Goal: Task Accomplishment & Management: Use online tool/utility

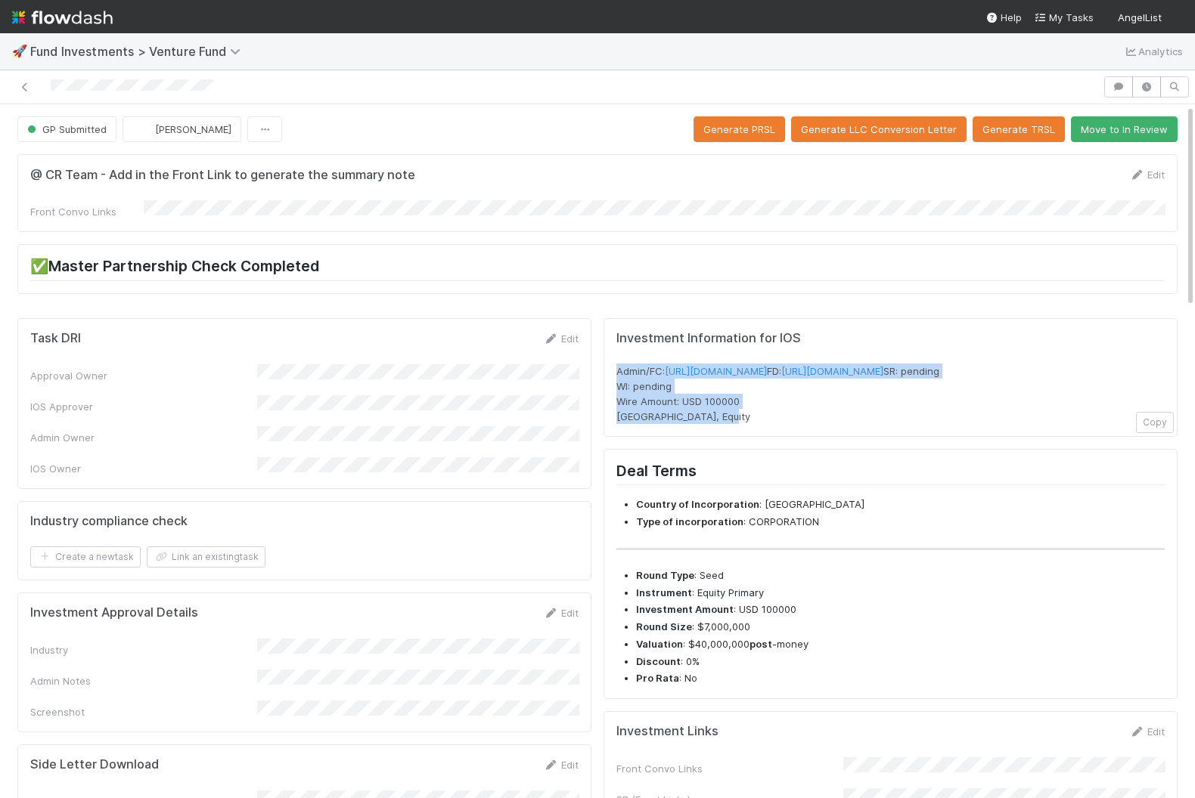
drag, startPoint x: 727, startPoint y: 436, endPoint x: 609, endPoint y: 359, distance: 141.5
click at [609, 359] on div "Investment Information for IOS Admin/FC: [URL][DOMAIN_NAME] FD: [URL][DOMAIN_NA…" at bounding box center [890, 377] width 574 height 119
copy span "Admin/FC: [URL][DOMAIN_NAME] FD: [URL][DOMAIN_NAME] SR: pending WI: pending Wir…"
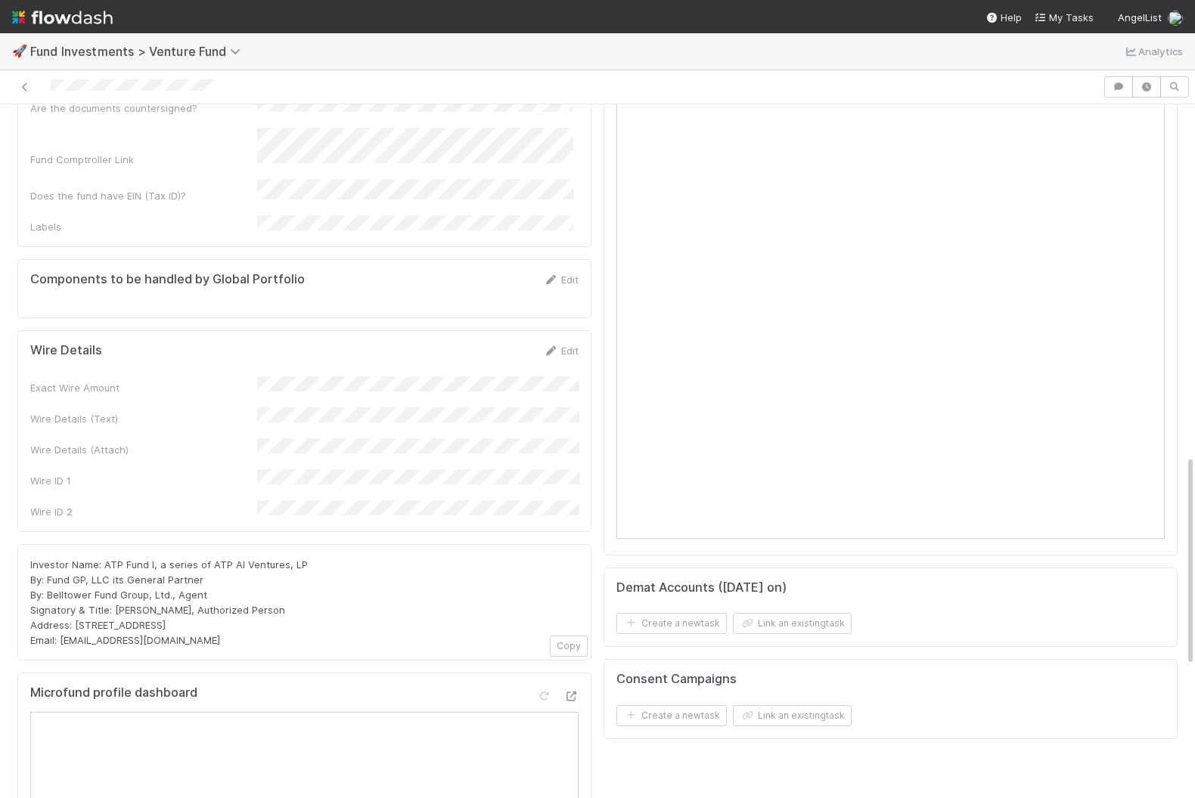
scroll to position [1245, 0]
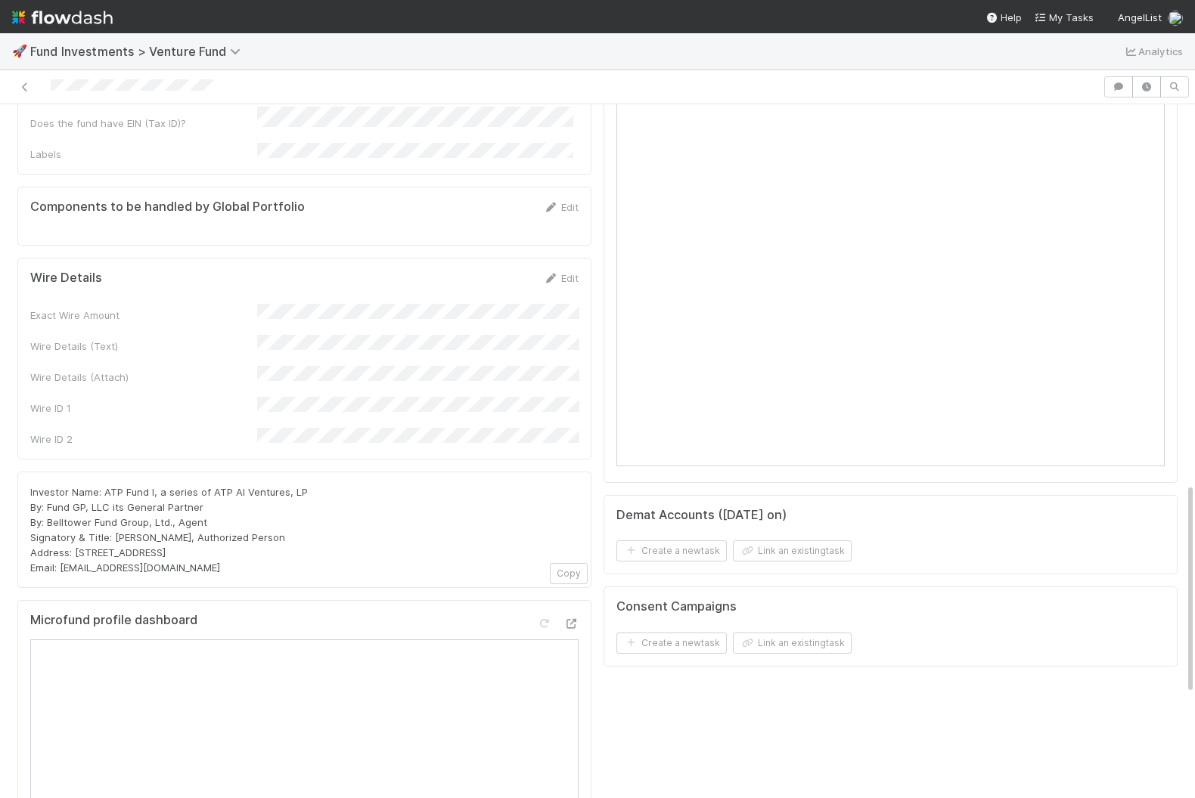
drag, startPoint x: 235, startPoint y: 463, endPoint x: 17, endPoint y: 366, distance: 238.3
click at [17, 472] on div "Investor Name: ATP Fund I, a series of ATP AI Ventures, LP By: Fund GP, LLC its…" at bounding box center [304, 530] width 574 height 116
copy span "Investor Name: ATP Fund I, a series of ATP AI Ventures, LP By: Fund GP, LLC its…"
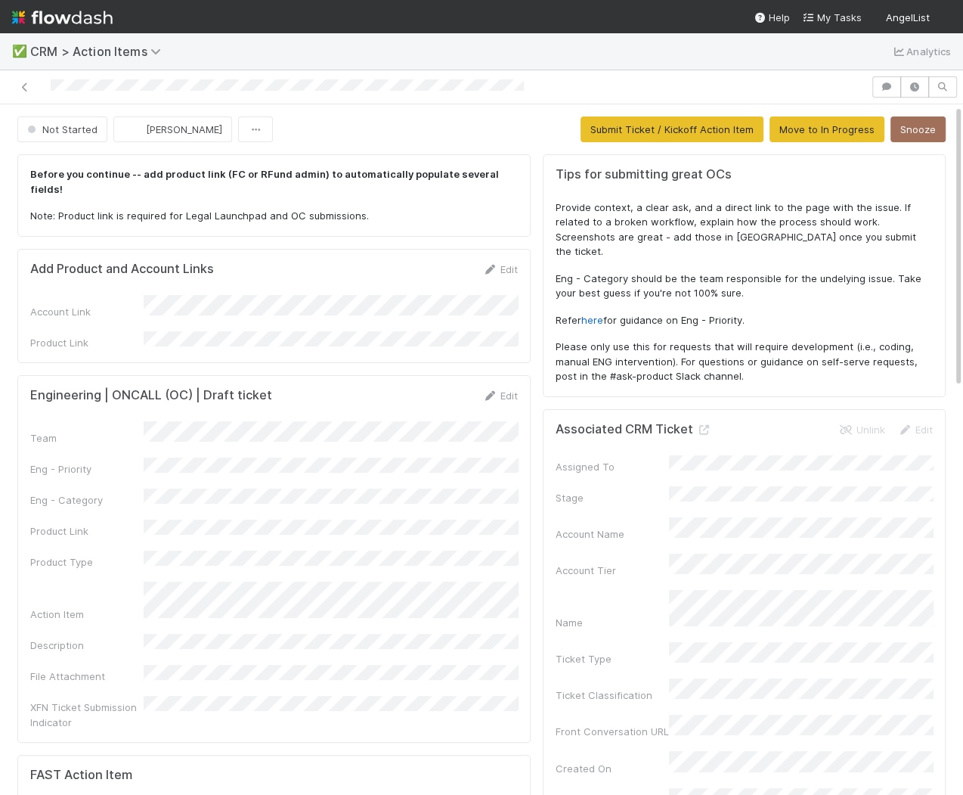
click at [513, 388] on div "Edit" at bounding box center [500, 395] width 36 height 15
click at [513, 389] on link "Edit" at bounding box center [500, 395] width 36 height 12
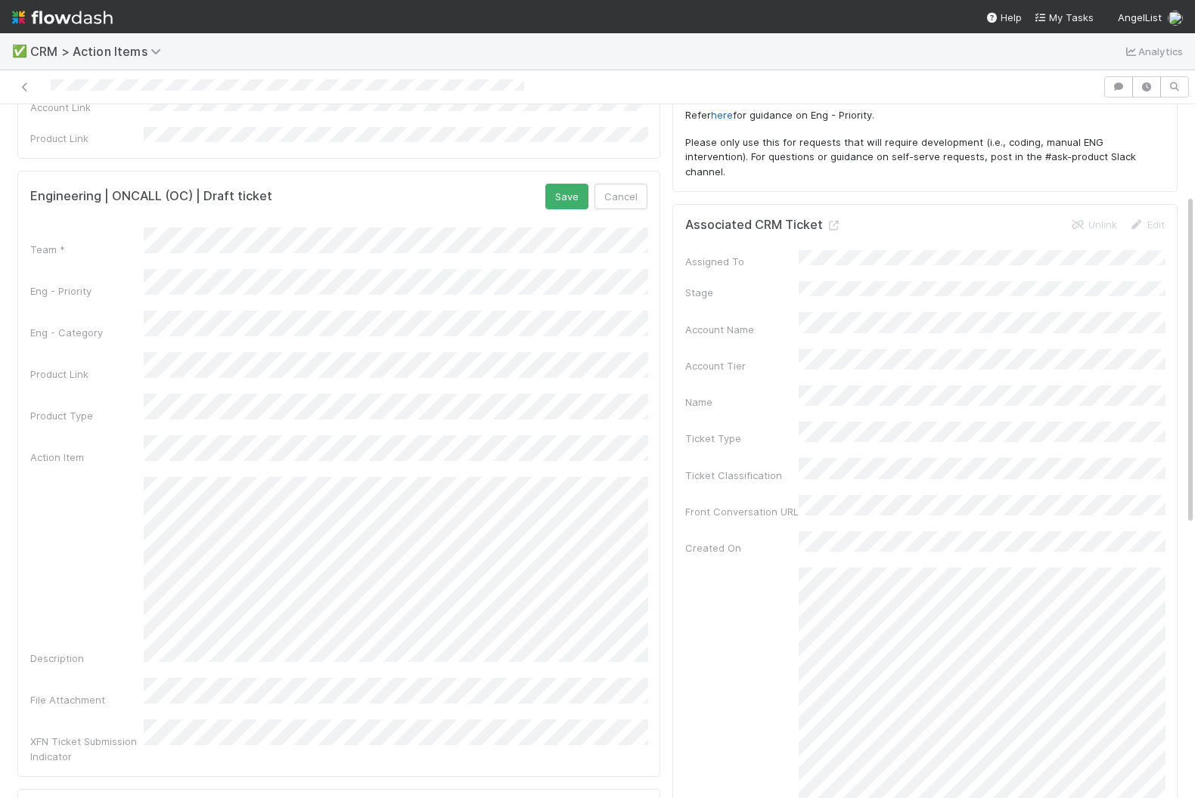
scroll to position [188, 0]
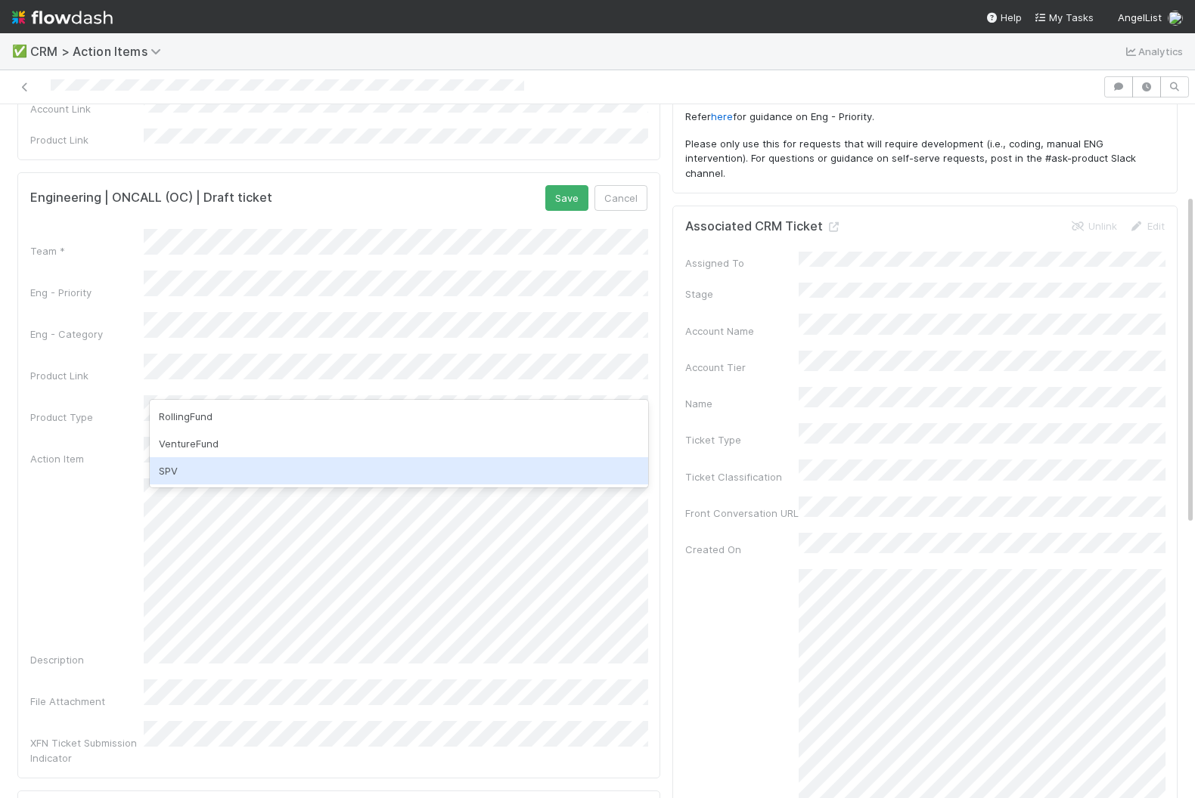
click at [361, 466] on div "SPV" at bounding box center [399, 470] width 498 height 27
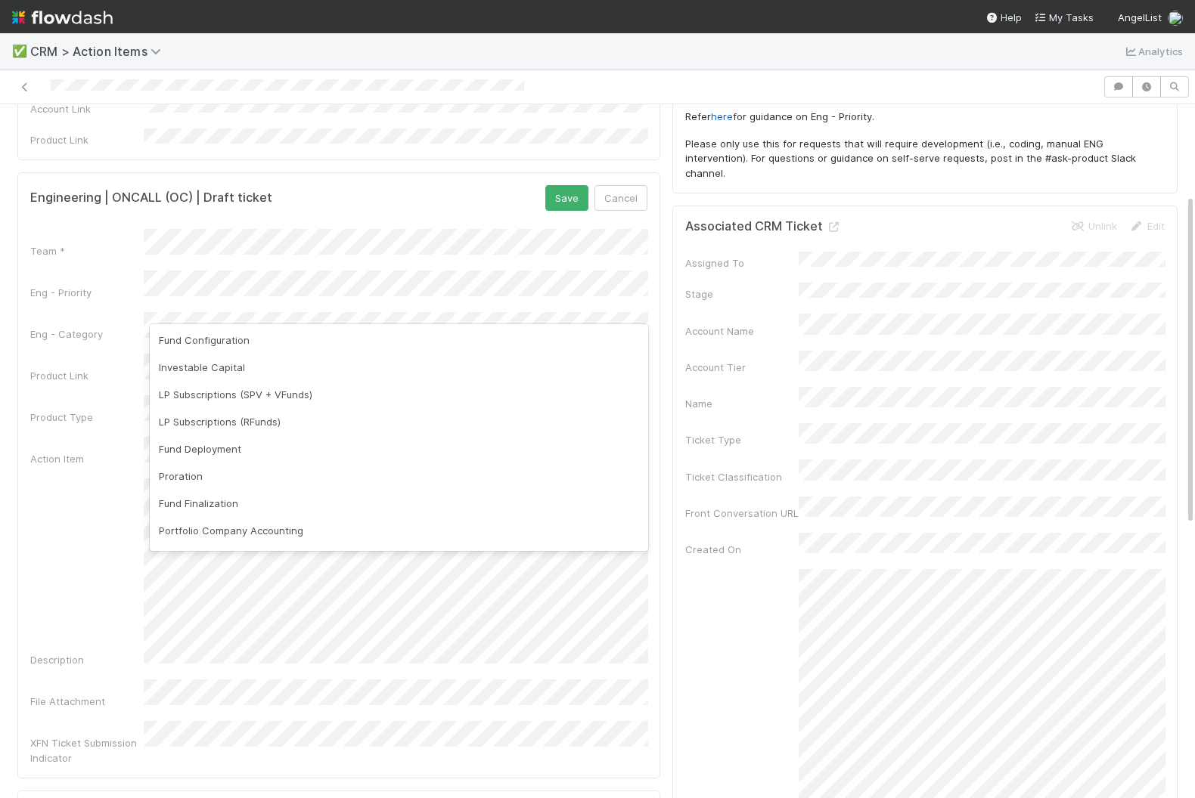
scroll to position [170, 0]
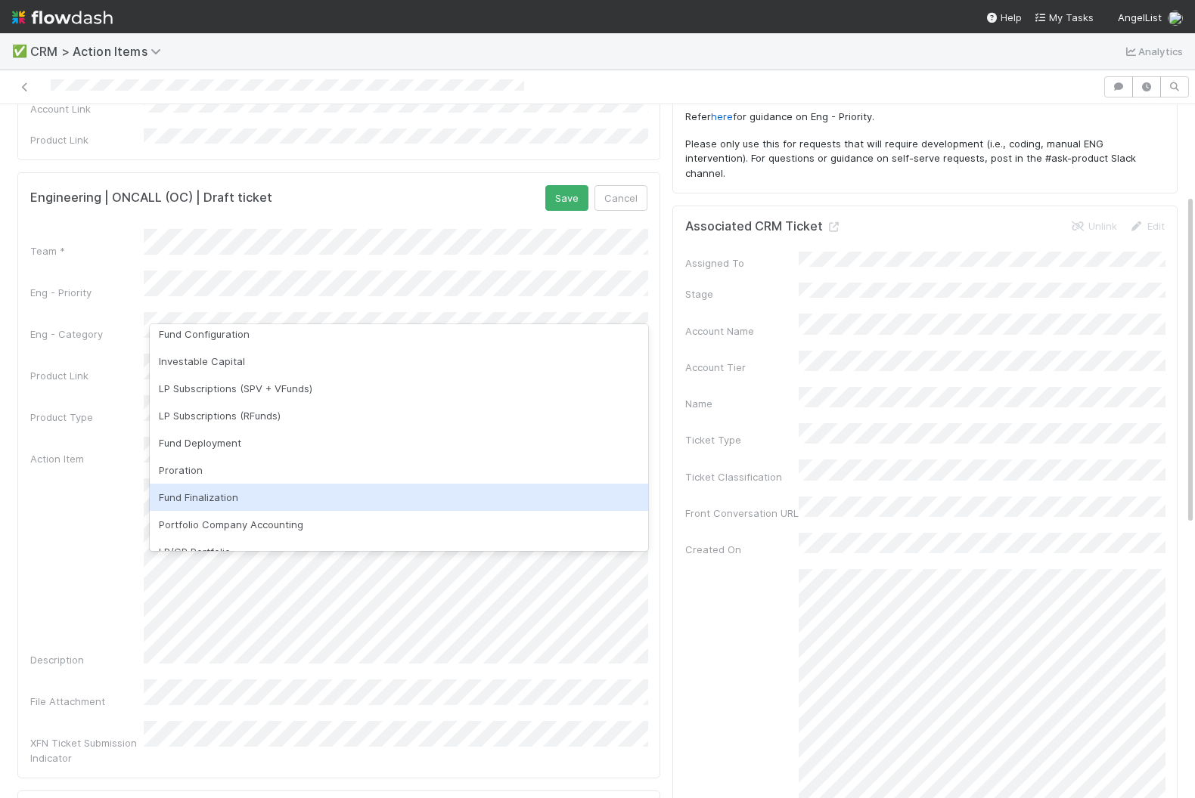
click at [332, 485] on div "Fund Finalization" at bounding box center [399, 497] width 498 height 27
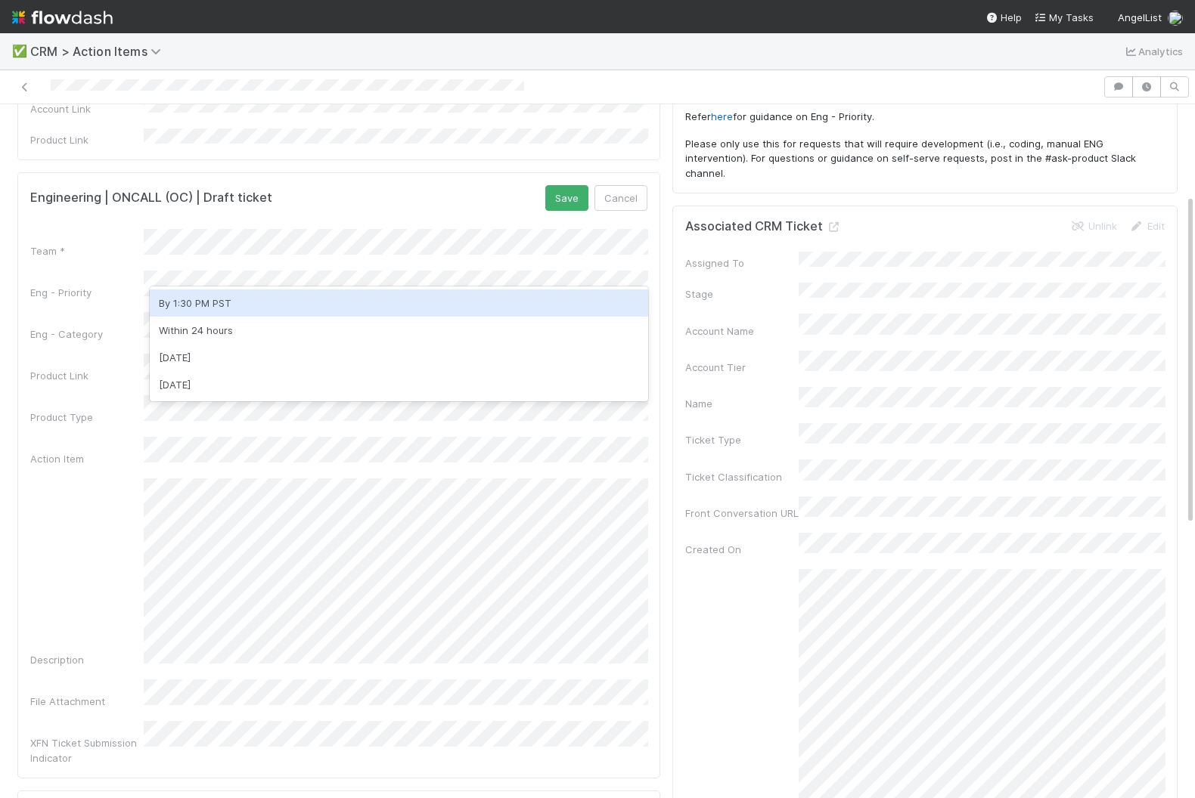
click at [377, 303] on div "By 1:30 PM PST" at bounding box center [399, 303] width 498 height 27
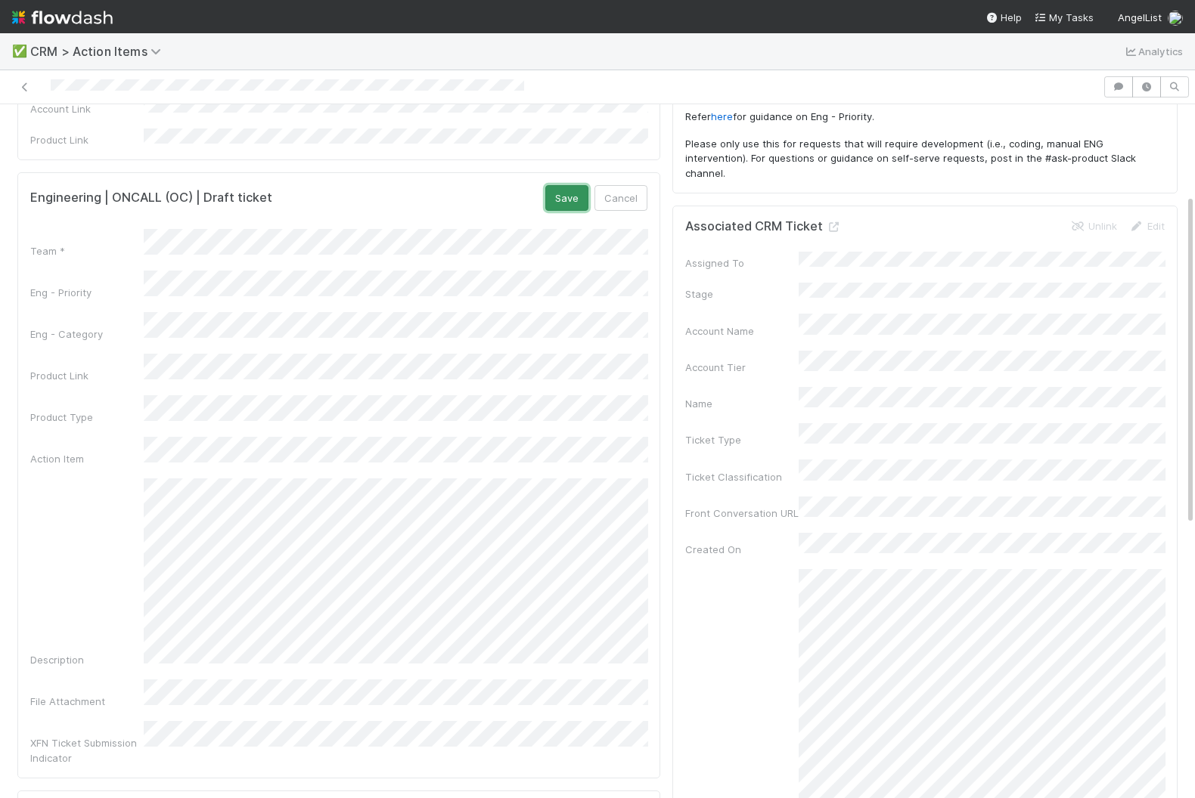
click at [561, 190] on button "Save" at bounding box center [566, 198] width 43 height 26
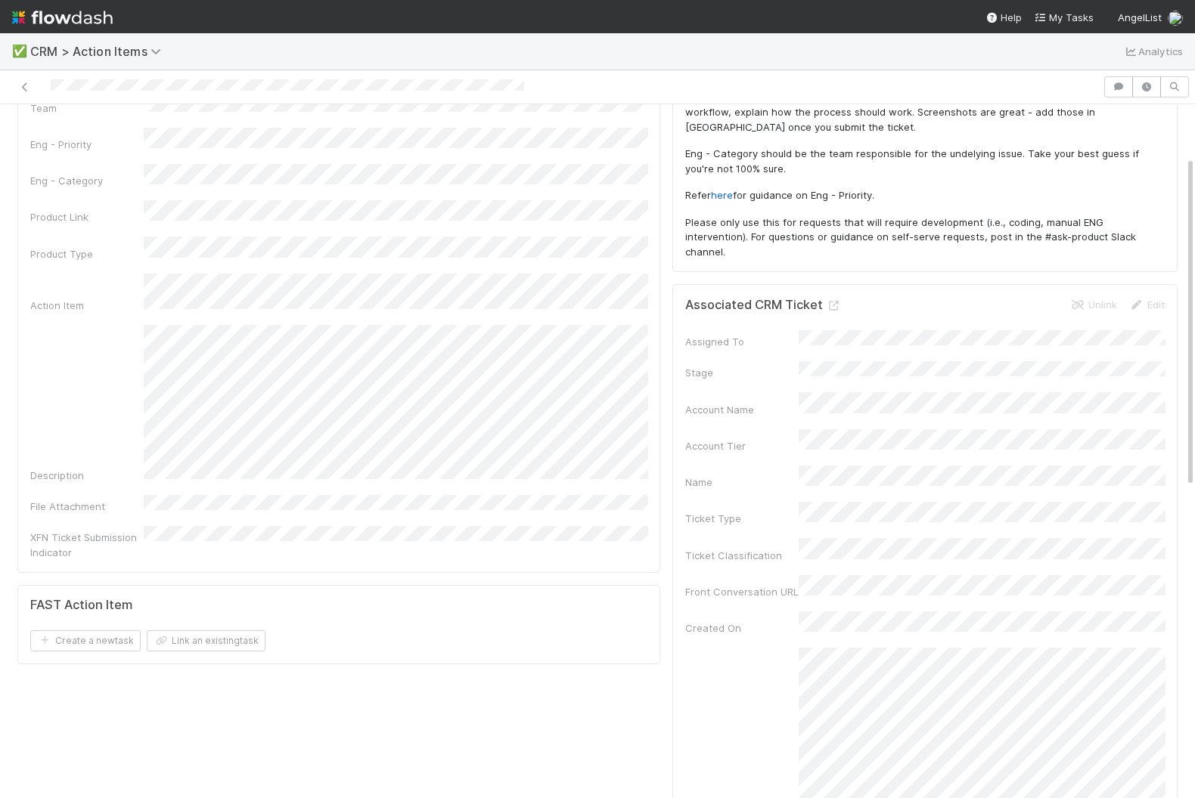
scroll to position [0, 0]
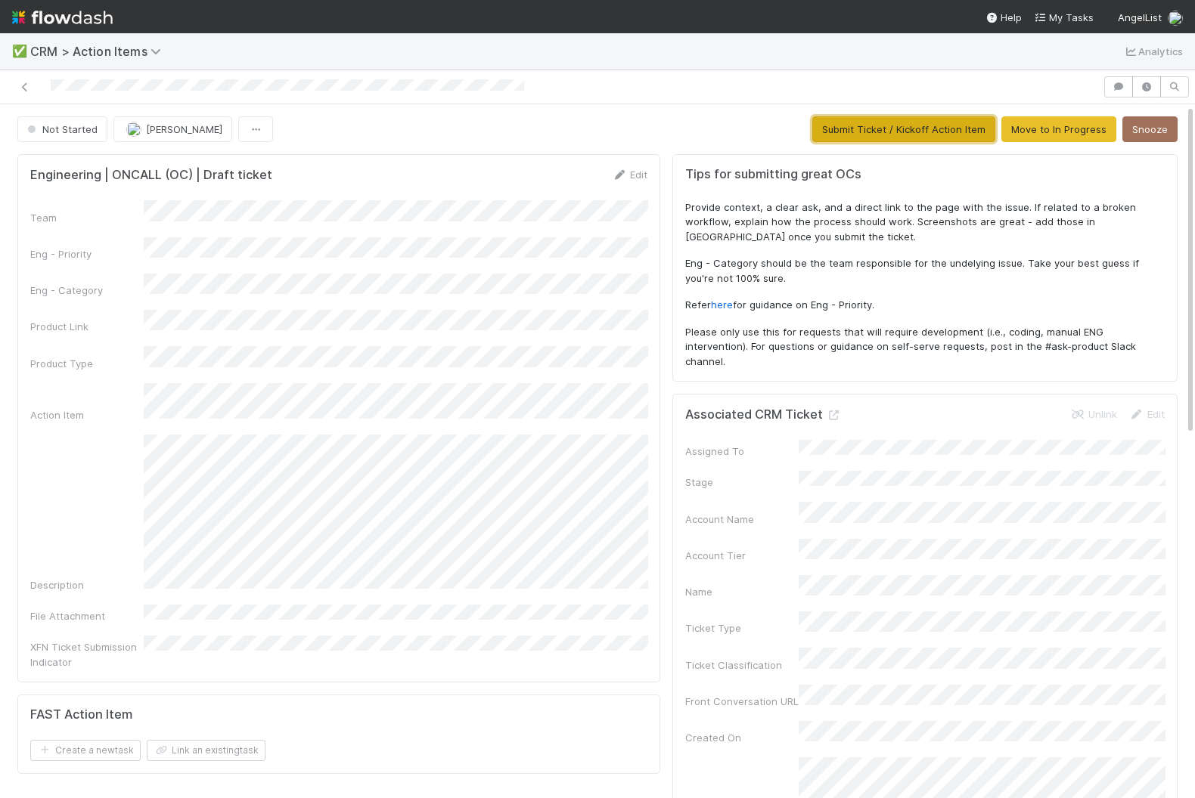
click at [865, 124] on button "Submit Ticket / Kickoff Action Item" at bounding box center [903, 129] width 183 height 26
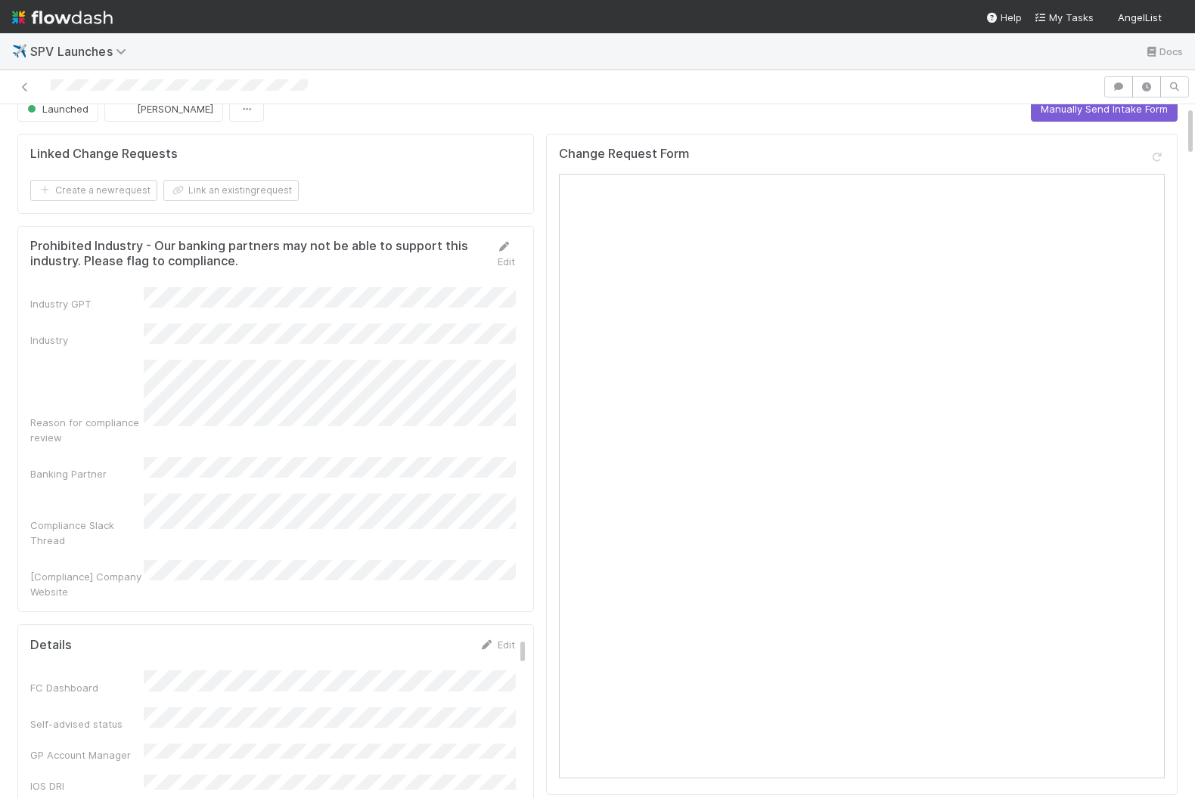
scroll to position [25, 0]
